Goal: Task Accomplishment & Management: Manage account settings

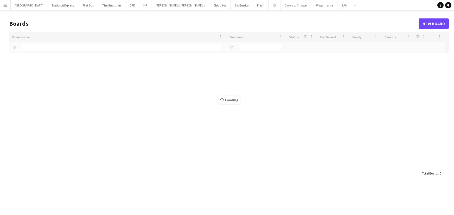
type input "***"
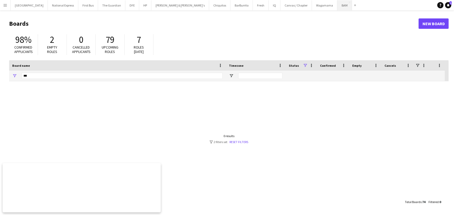
click at [337, 6] on button "BAM Close" at bounding box center [344, 5] width 15 height 10
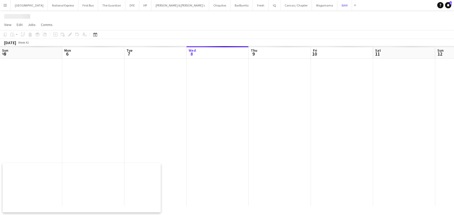
scroll to position [0, 124]
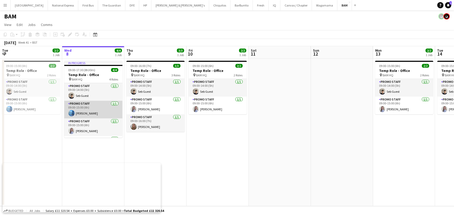
click at [93, 105] on app-card-role "Promo Staff [DATE] 09:00-15:00 (6h) [PERSON_NAME]" at bounding box center [93, 110] width 58 height 18
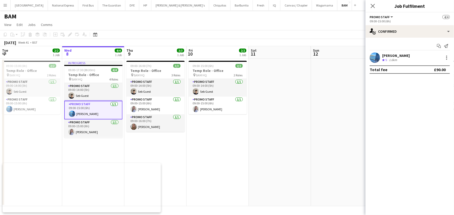
click at [406, 58] on div "[PERSON_NAME] Crew rating 5 1.6km" at bounding box center [409, 57] width 88 height 10
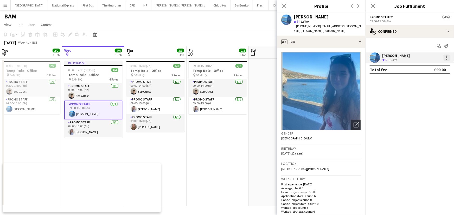
click at [448, 58] on div at bounding box center [446, 58] width 6 height 6
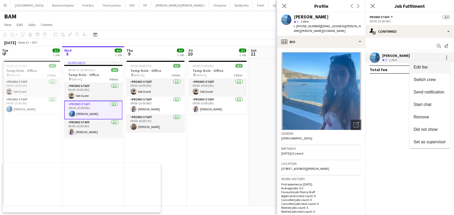
click at [430, 70] on span "Edit fee" at bounding box center [429, 67] width 32 height 5
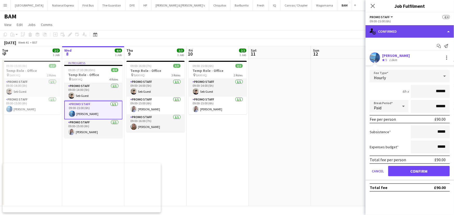
click at [411, 31] on div "single-neutral-actions-check-2 Confirmed" at bounding box center [409, 31] width 88 height 12
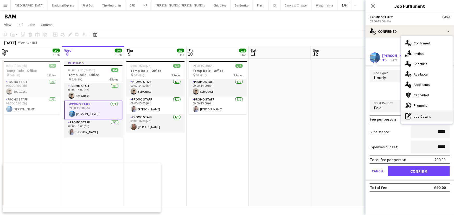
click at [422, 117] on div "pen-write Job Details" at bounding box center [426, 116] width 51 height 10
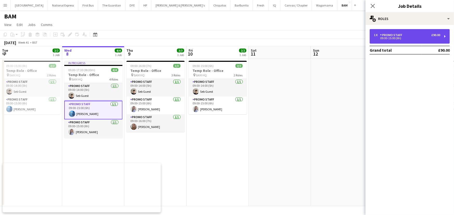
click at [408, 37] on div "09:00-15:00 (6h)" at bounding box center [406, 38] width 66 height 3
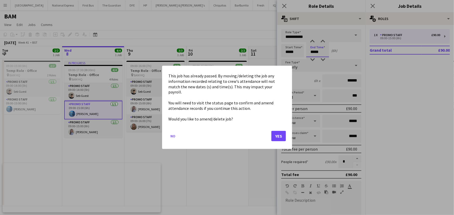
click at [314, 50] on body "Menu Boards Boards Boards All jobs Status Workforce Workforce My Workforce Recr…" at bounding box center [227, 107] width 454 height 215
click at [277, 132] on button "Yes" at bounding box center [278, 136] width 15 height 10
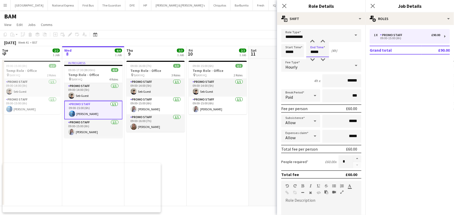
type input "*****"
click at [423, 84] on mat-expansion-panel "pencil3 General details 1 x Promo Staff £90.00 09:00-15:00 (6h) Grand total £90…" at bounding box center [409, 120] width 88 height 190
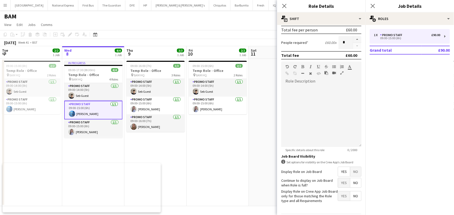
scroll to position [136, 0]
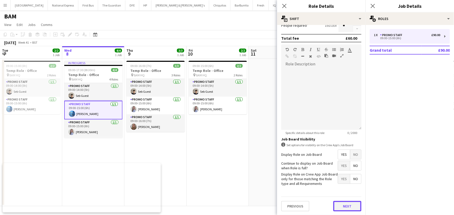
click at [344, 208] on button "Next" at bounding box center [347, 206] width 28 height 10
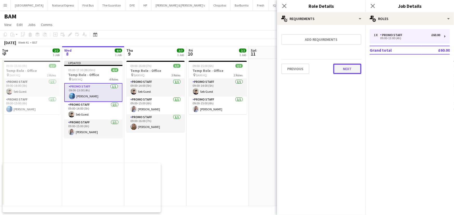
click at [350, 65] on button "Next" at bounding box center [347, 69] width 28 height 10
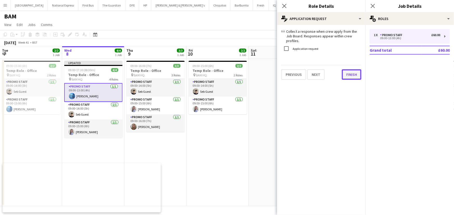
click at [357, 77] on div "link Collect a response when crew apply from the Job Board. Responses appear wi…" at bounding box center [321, 54] width 88 height 59
click at [350, 70] on button "Finish" at bounding box center [351, 74] width 19 height 10
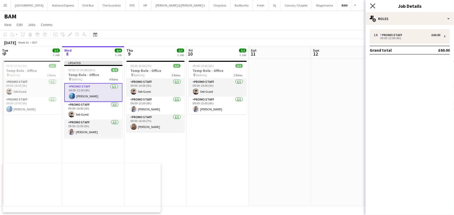
click at [372, 4] on icon "Close pop-in" at bounding box center [372, 5] width 5 height 5
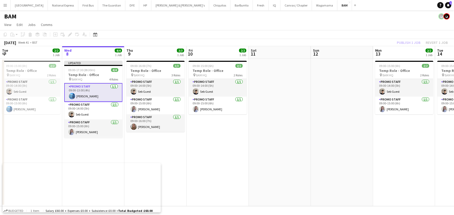
click at [299, 107] on app-date-cell at bounding box center [279, 133] width 62 height 148
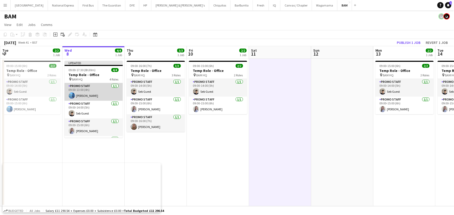
click at [100, 92] on app-card-role "Promo Staff [DATE] 09:00-13:00 (4h) [PERSON_NAME]" at bounding box center [93, 92] width 58 height 18
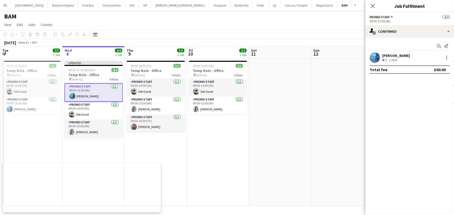
click at [299, 73] on app-date-cell at bounding box center [280, 133] width 62 height 148
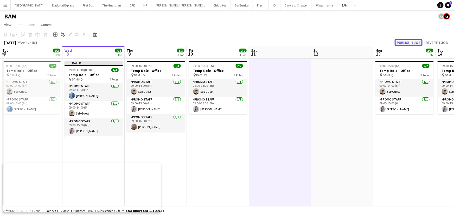
click at [413, 41] on button "Publish 1 job" at bounding box center [408, 42] width 28 height 7
